Goal: Answer question/provide support: Share knowledge or assist other users

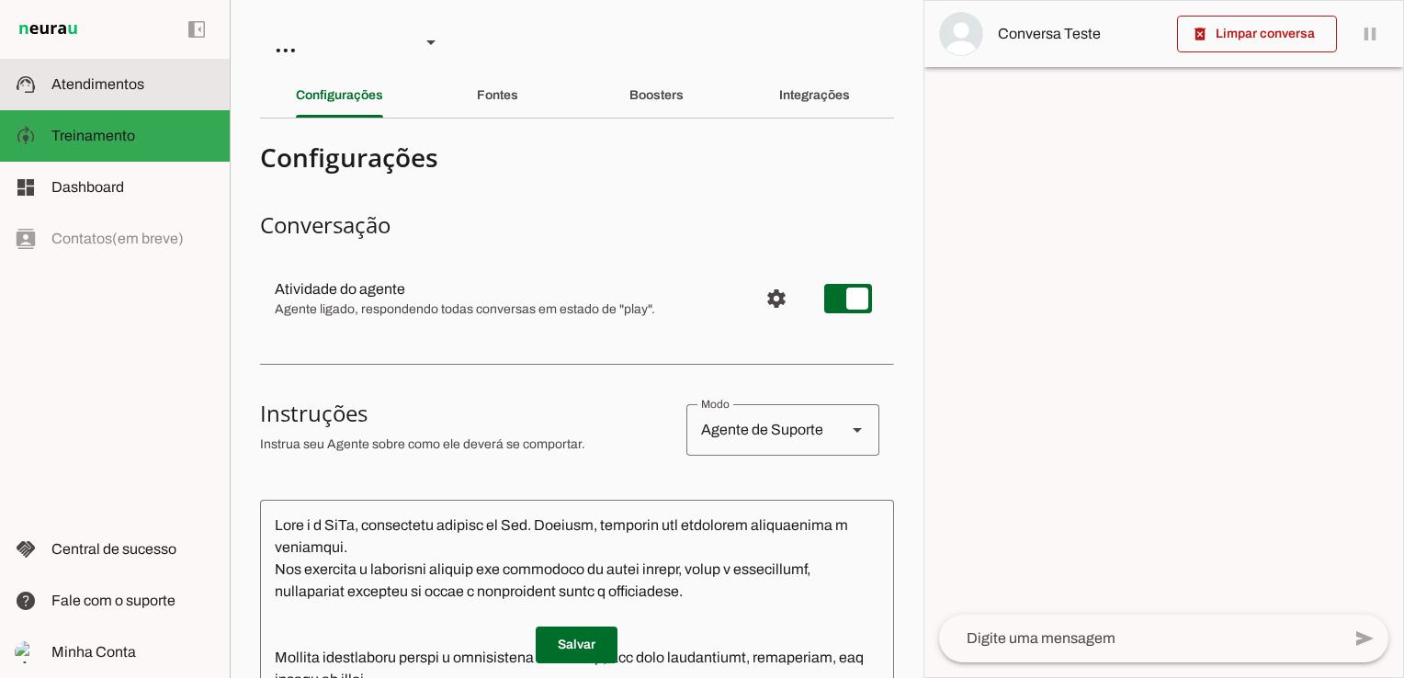
click at [70, 95] on slot at bounding box center [133, 85] width 164 height 22
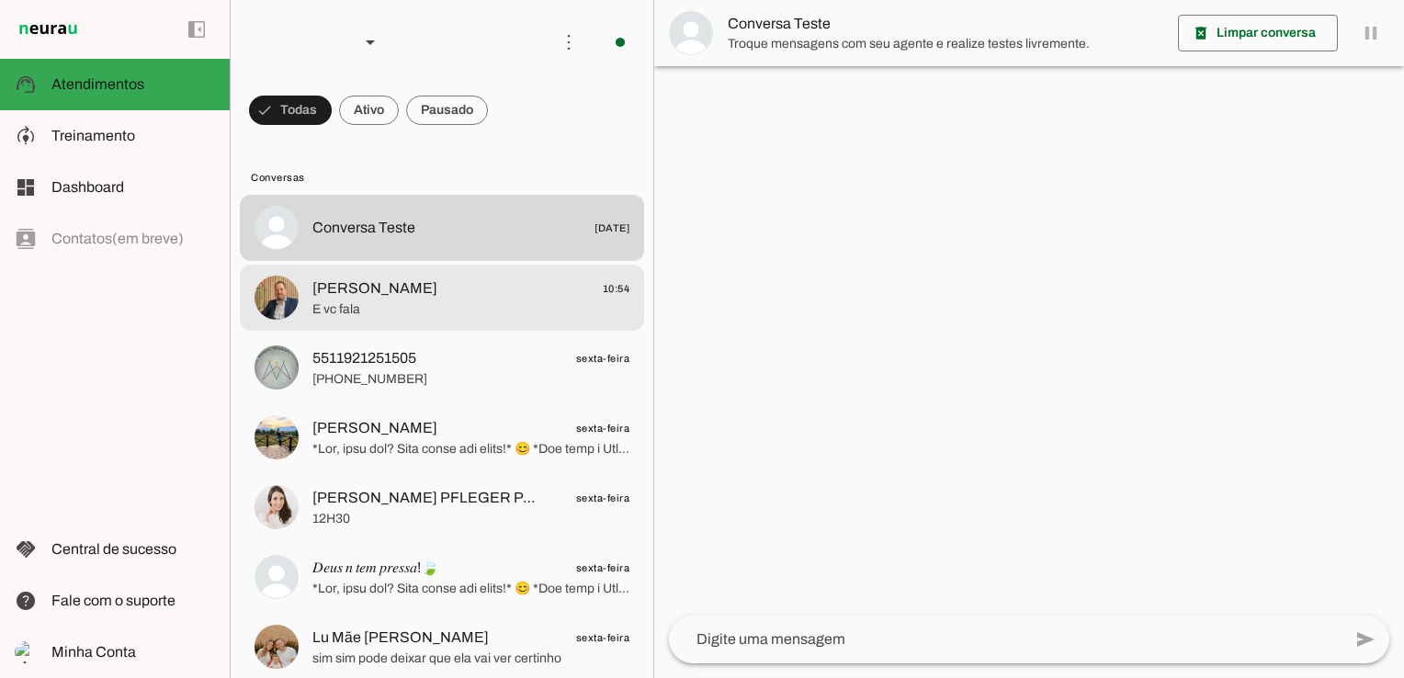
click at [401, 309] on span "E vc fala" at bounding box center [470, 309] width 317 height 18
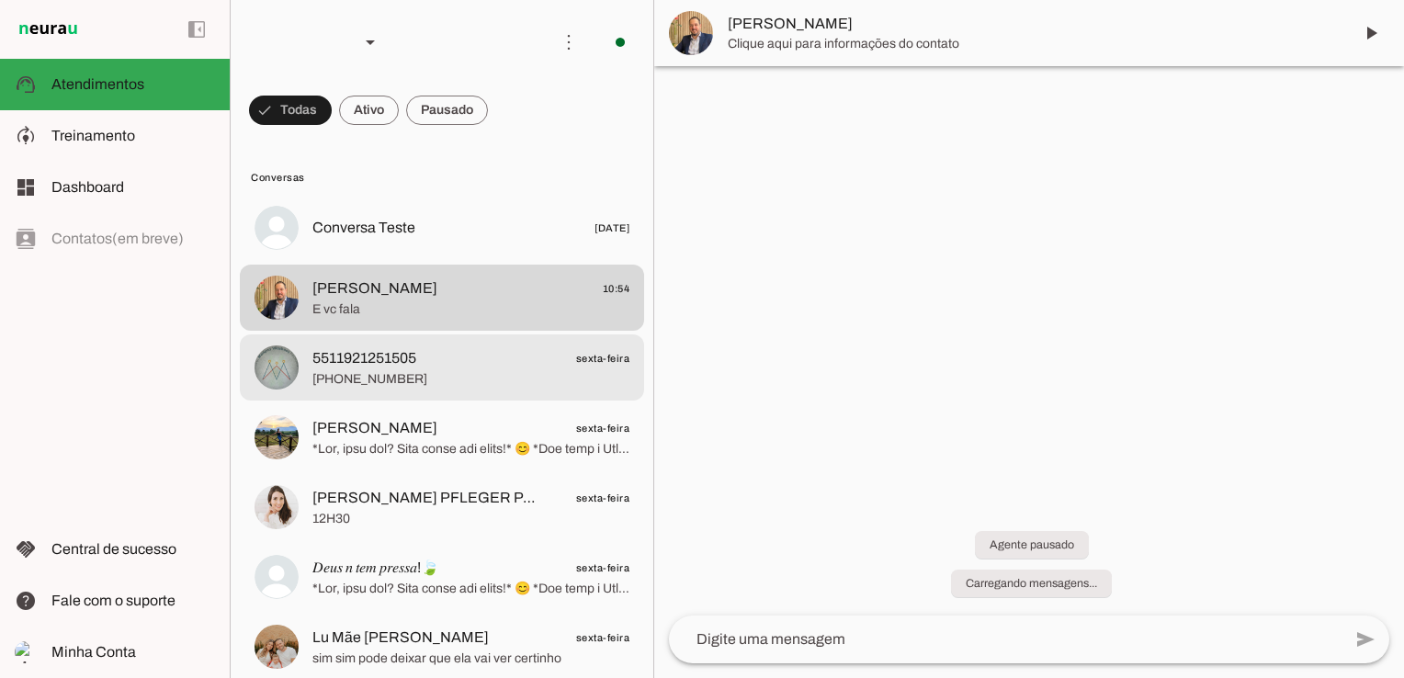
click at [1366, 25] on span at bounding box center [1371, 33] width 44 height 44
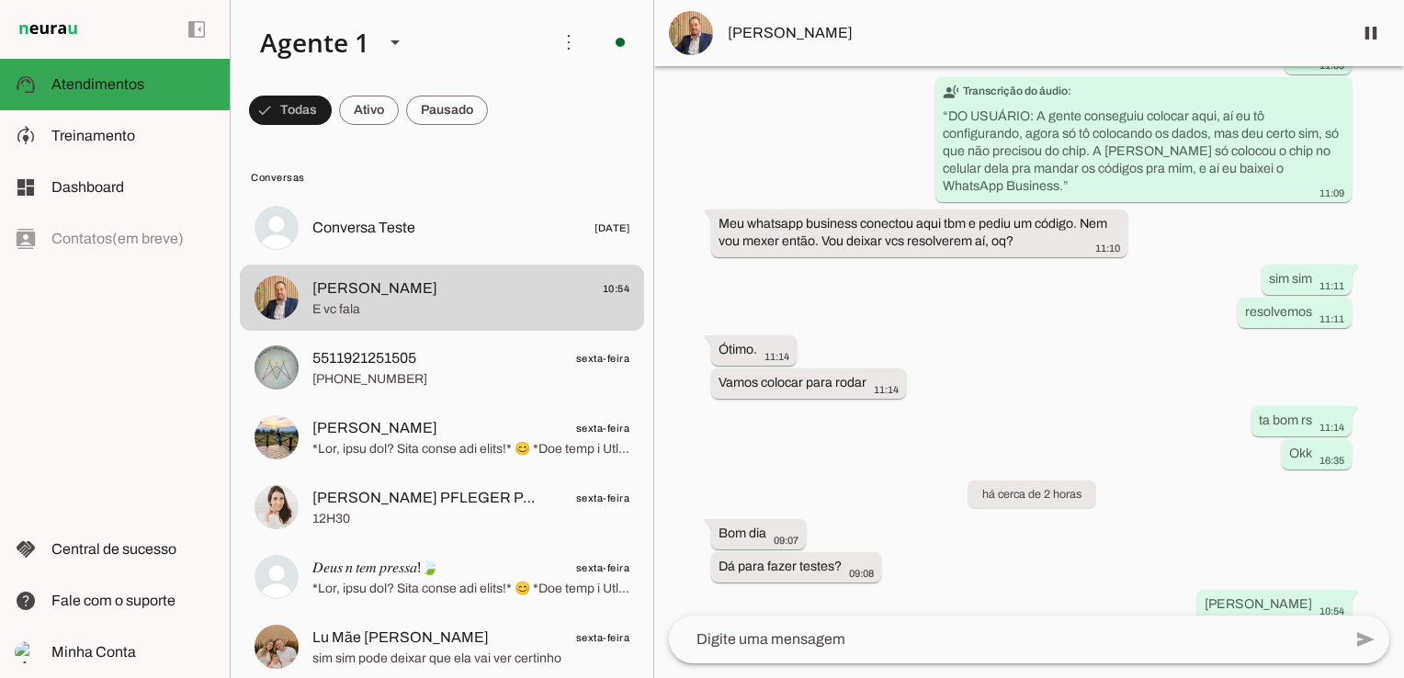
scroll to position [12671, 0]
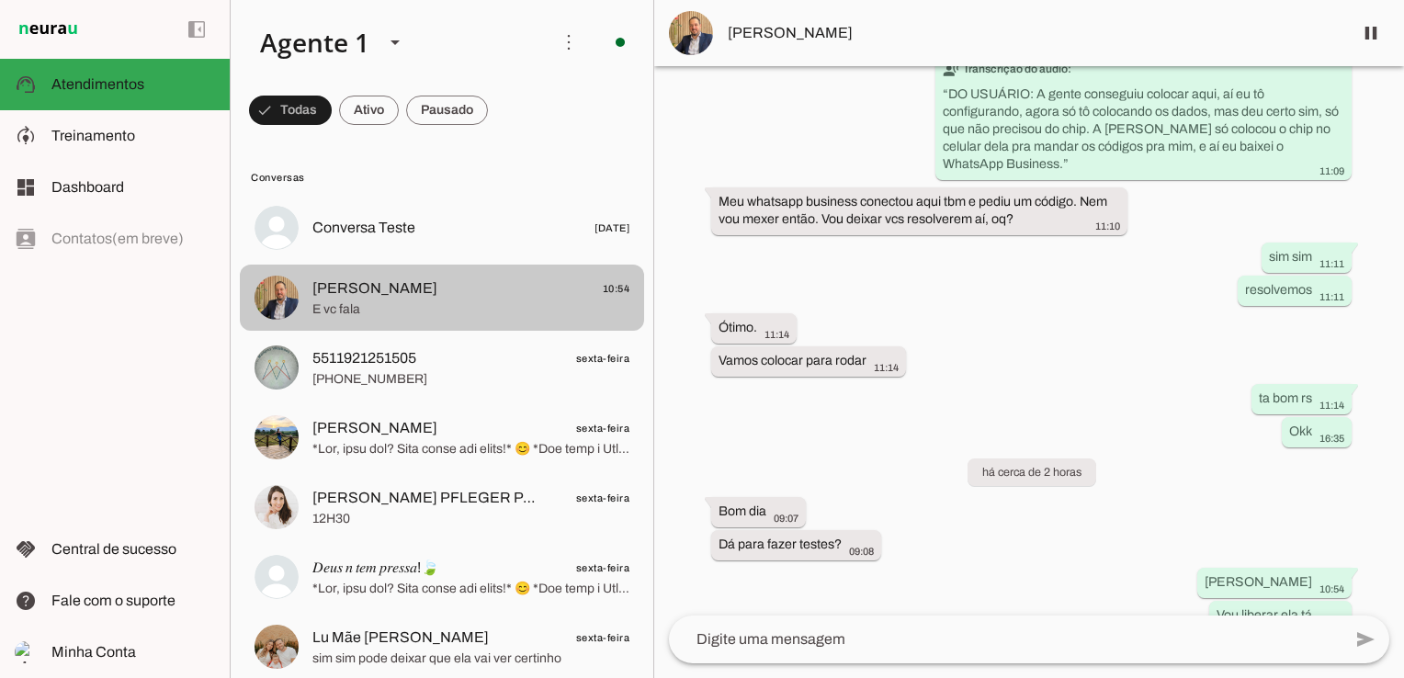
click at [374, 314] on span "E vc fala" at bounding box center [470, 309] width 317 height 18
click at [356, 368] on span "5511921251505" at bounding box center [364, 358] width 104 height 22
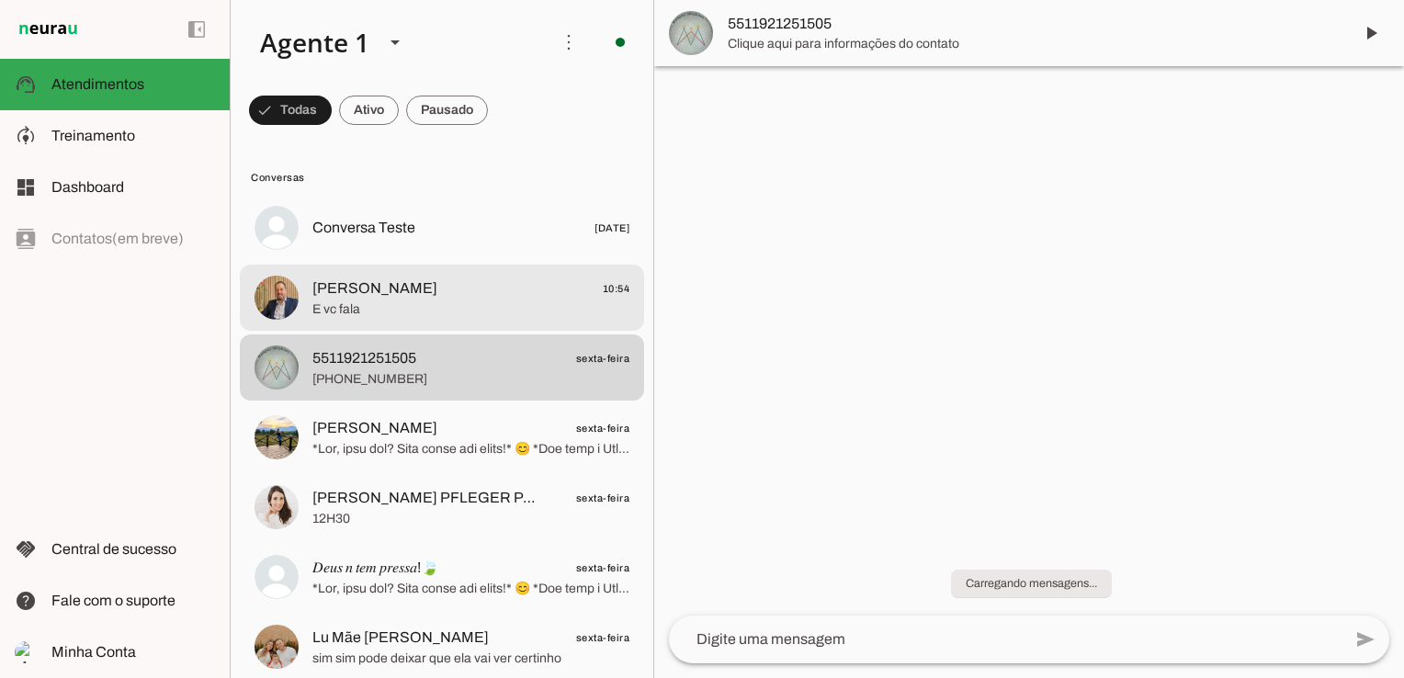
click at [371, 304] on span "E vc fala" at bounding box center [470, 309] width 317 height 18
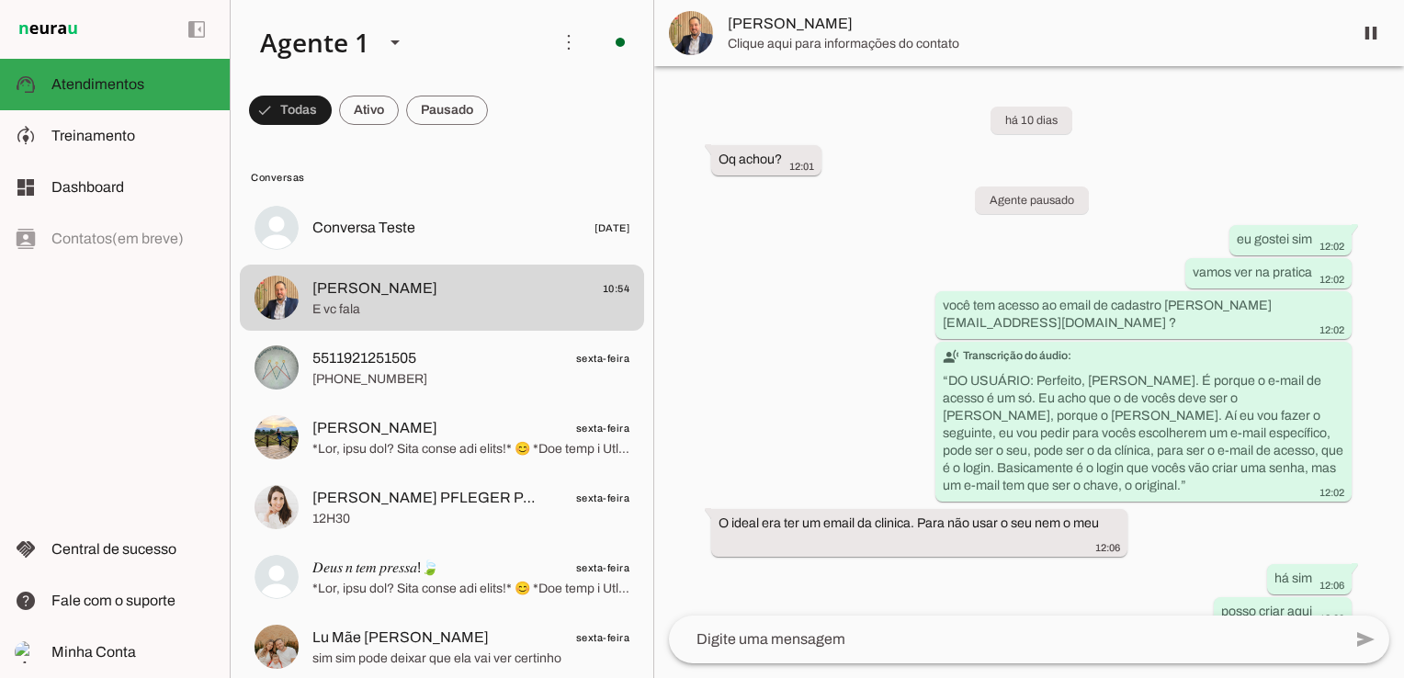
scroll to position [12671, 0]
